Goal: Information Seeking & Learning: Learn about a topic

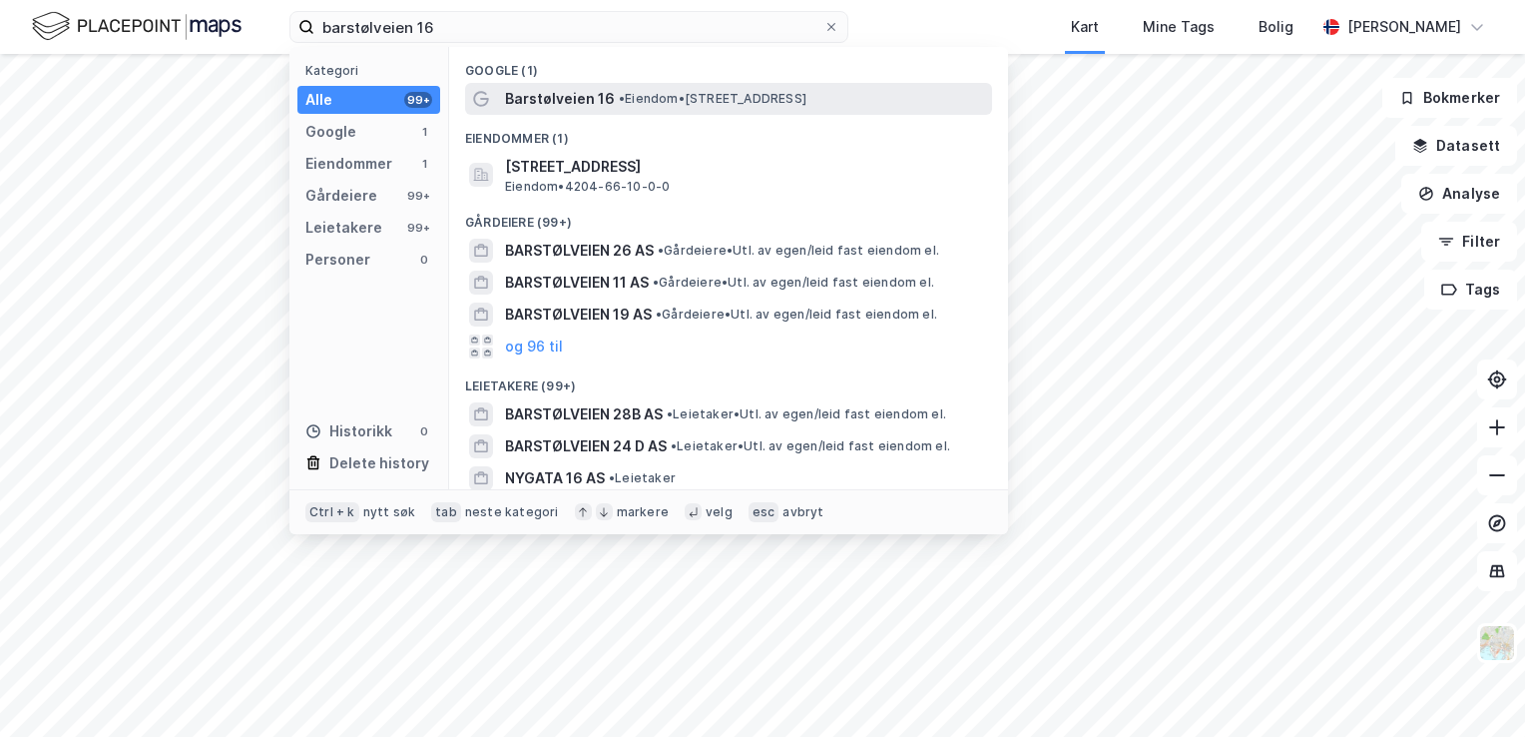
type input "barstølveien 16"
click at [533, 98] on span "Barstølveien 16" at bounding box center [560, 99] width 110 height 24
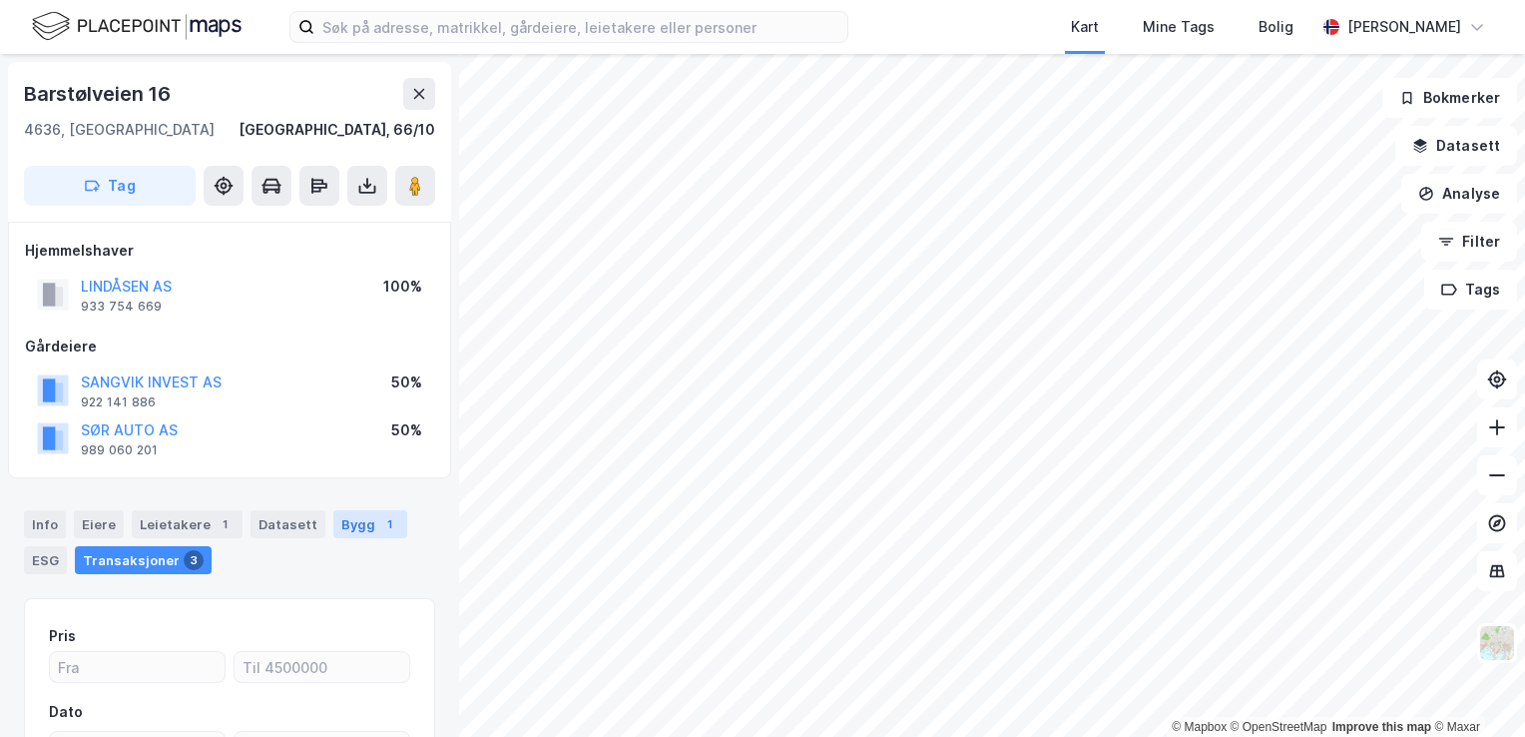
click at [335, 529] on div "Bygg 1" at bounding box center [370, 524] width 74 height 28
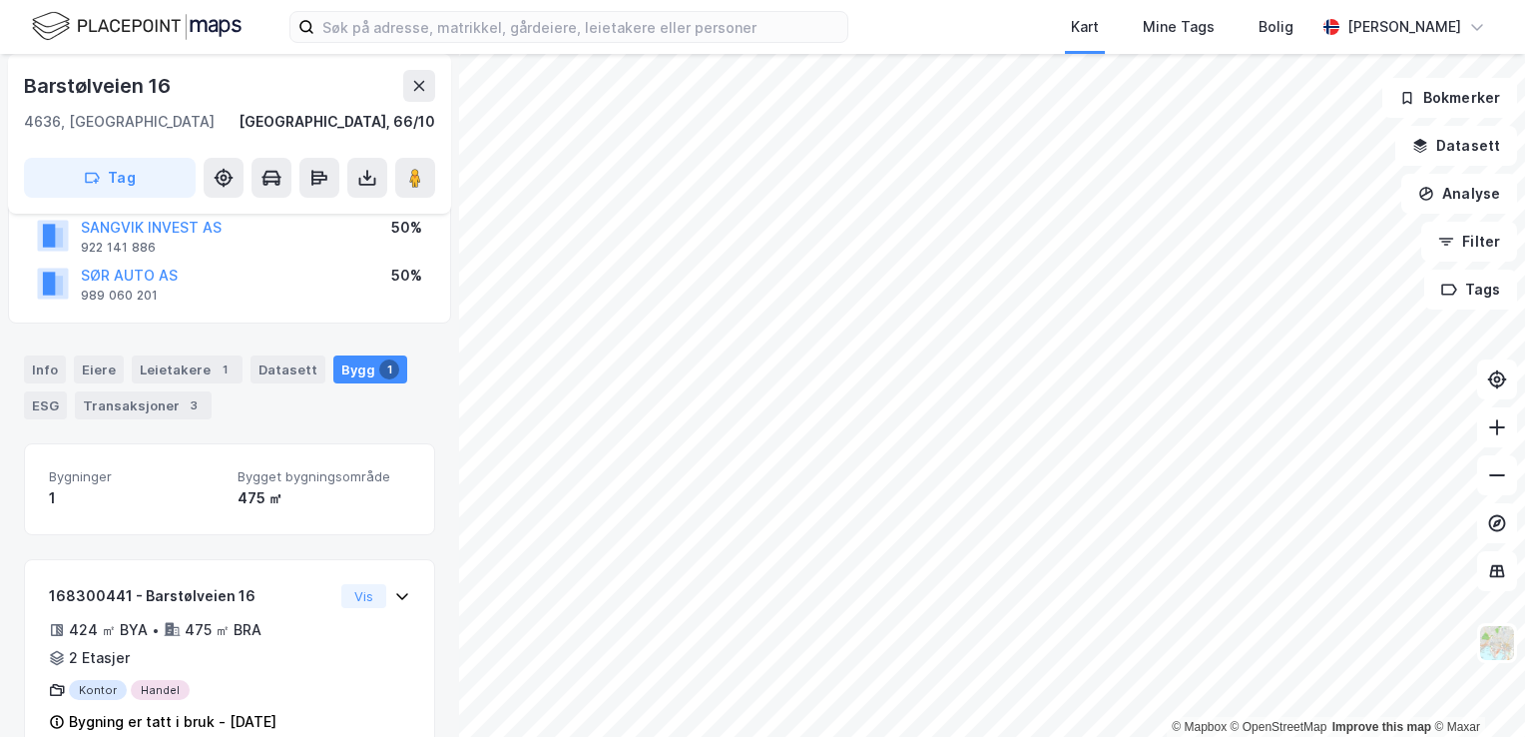
scroll to position [198, 0]
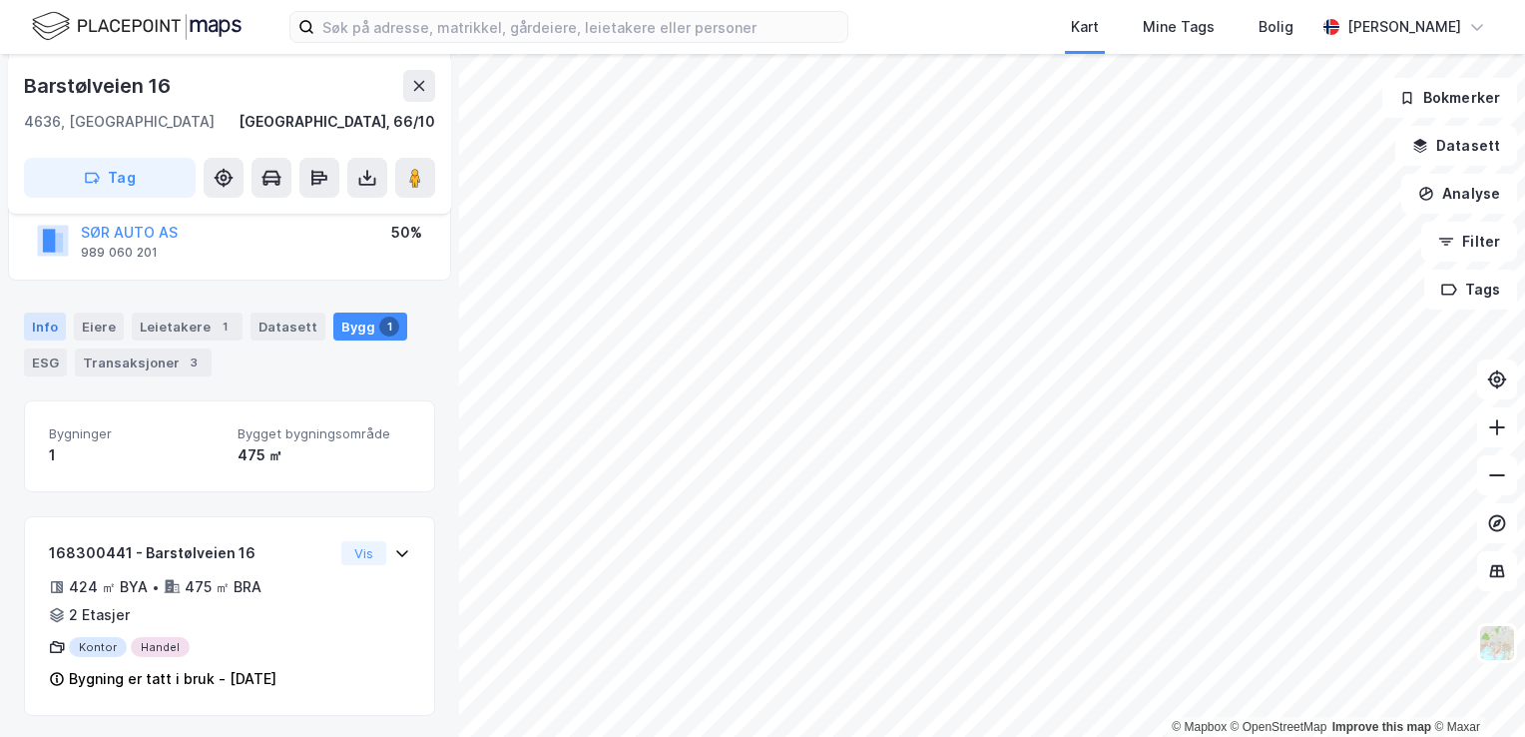
click at [40, 330] on div "Info" at bounding box center [45, 326] width 42 height 28
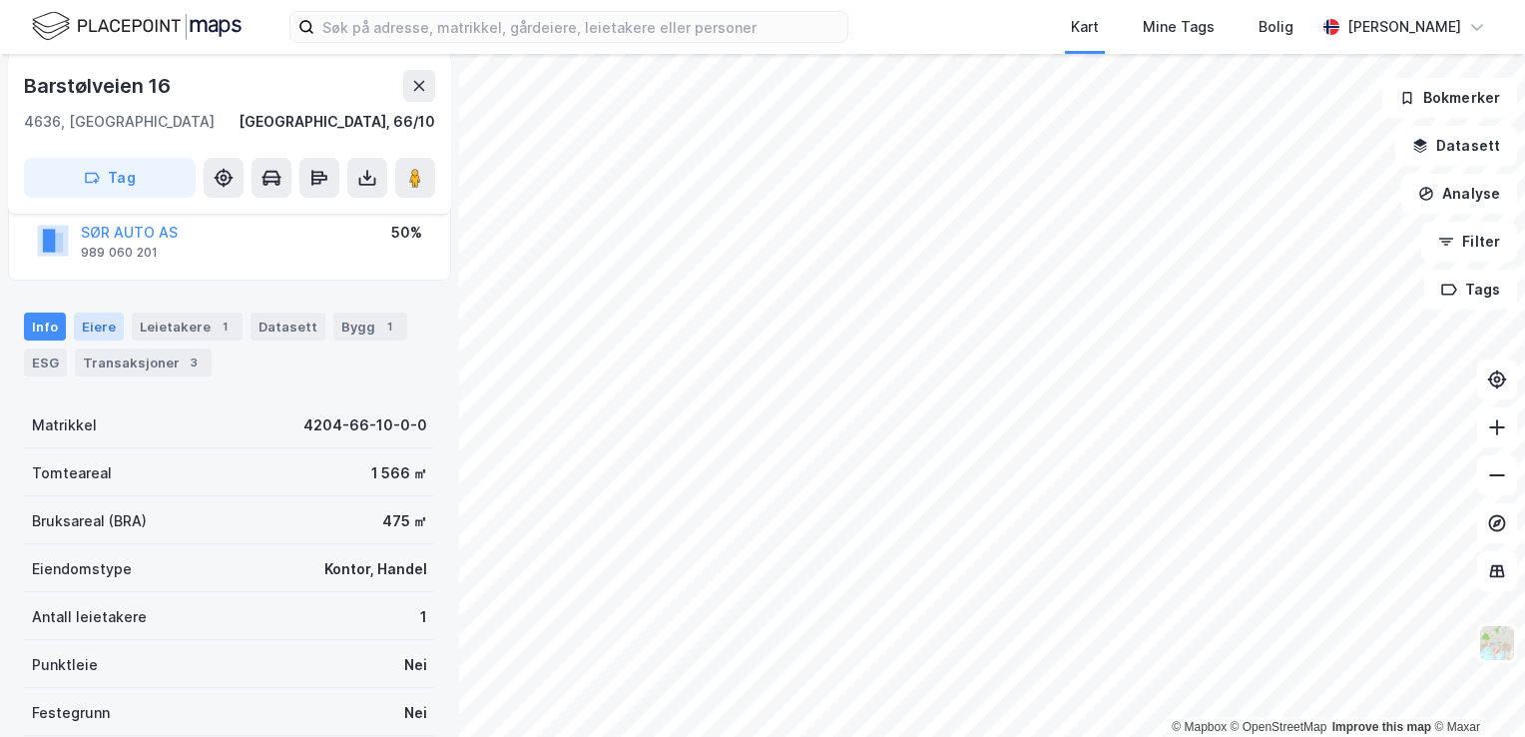
click at [94, 331] on div "Eiere" at bounding box center [99, 326] width 50 height 28
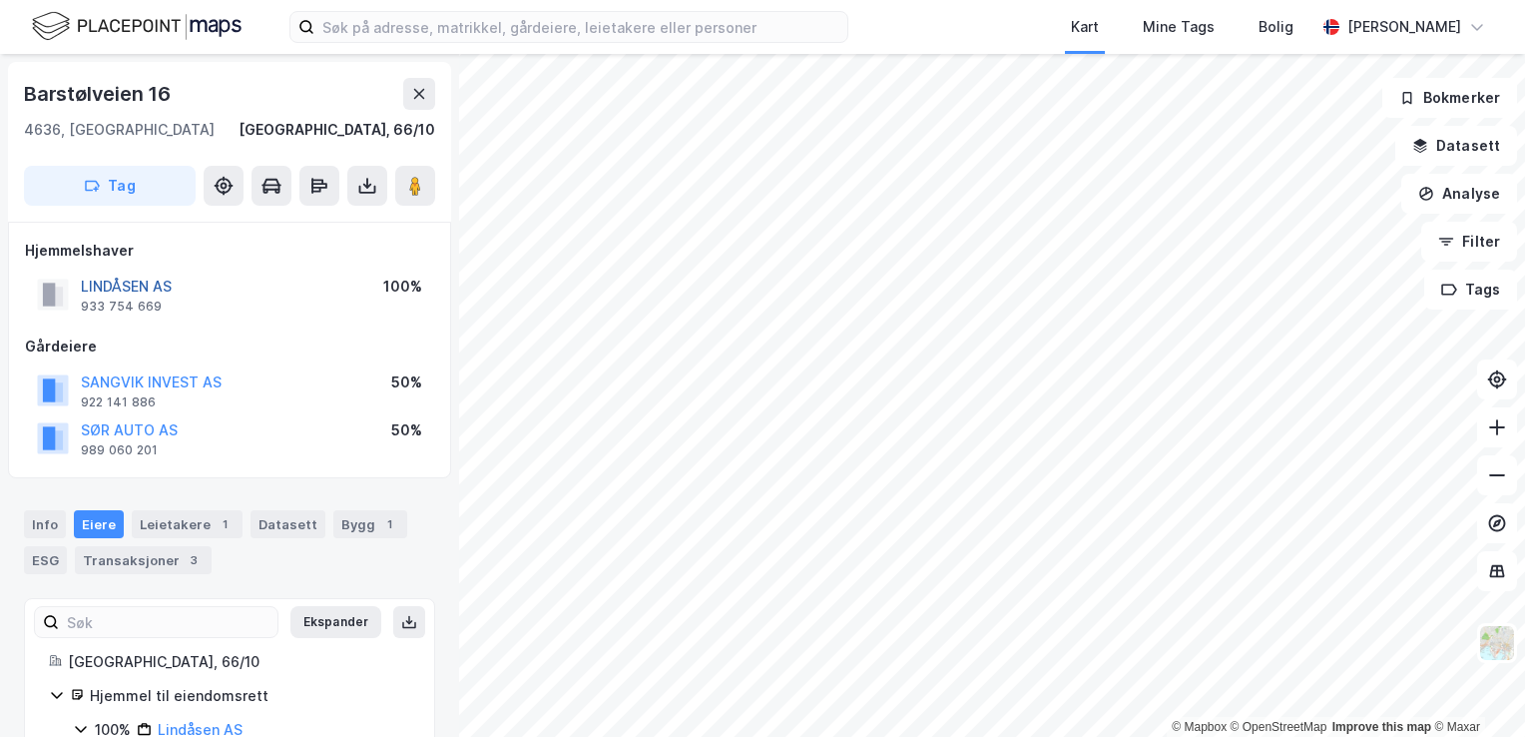
click at [0, 0] on button "LINDÅSEN AS" at bounding box center [0, 0] width 0 height 0
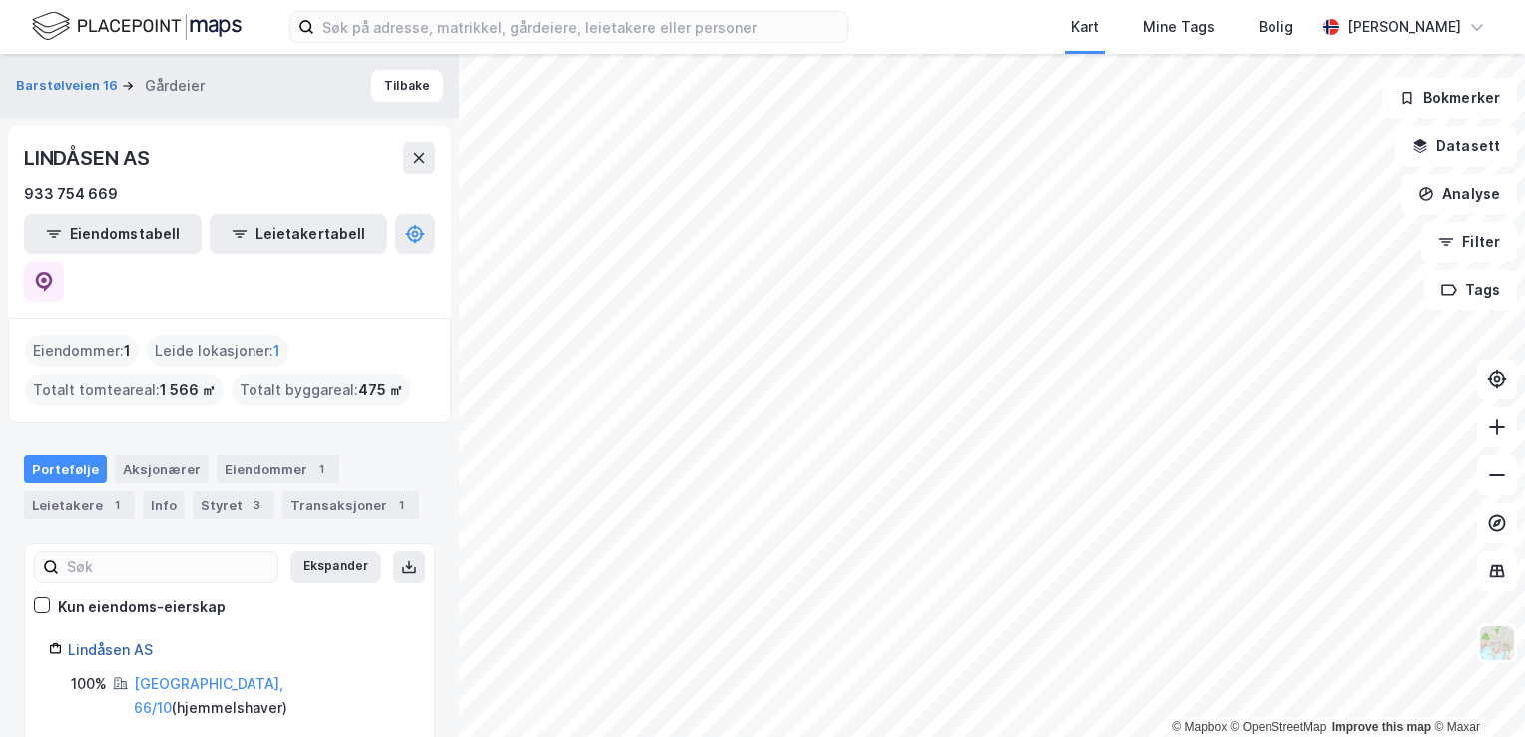
click at [132, 641] on link "Lindåsen AS" at bounding box center [110, 649] width 85 height 17
